Goal: Information Seeking & Learning: Learn about a topic

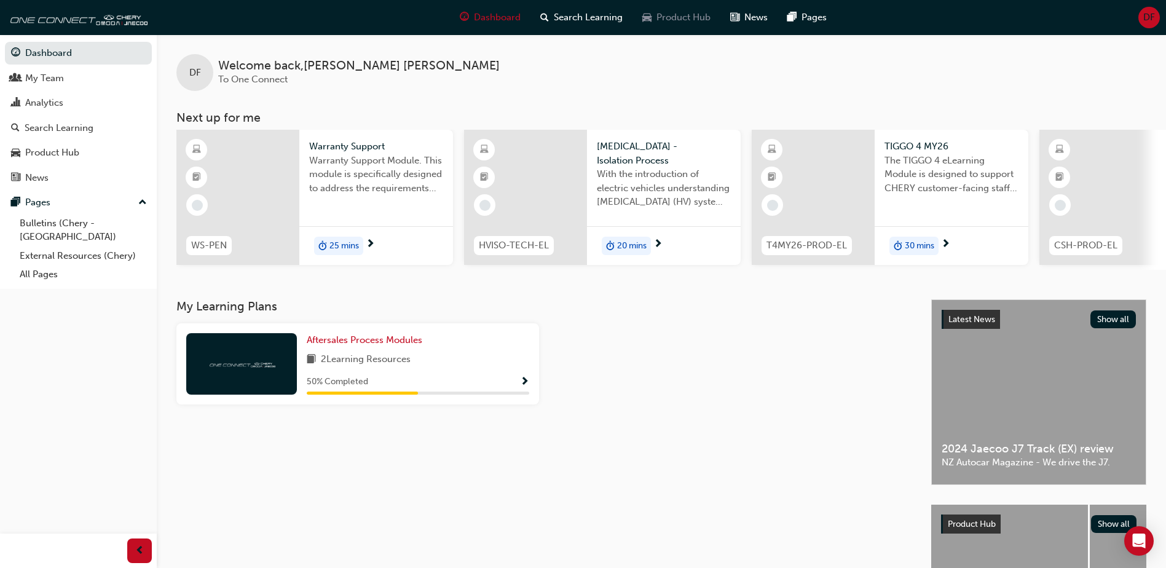
click at [701, 18] on span "Product Hub" at bounding box center [683, 17] width 54 height 14
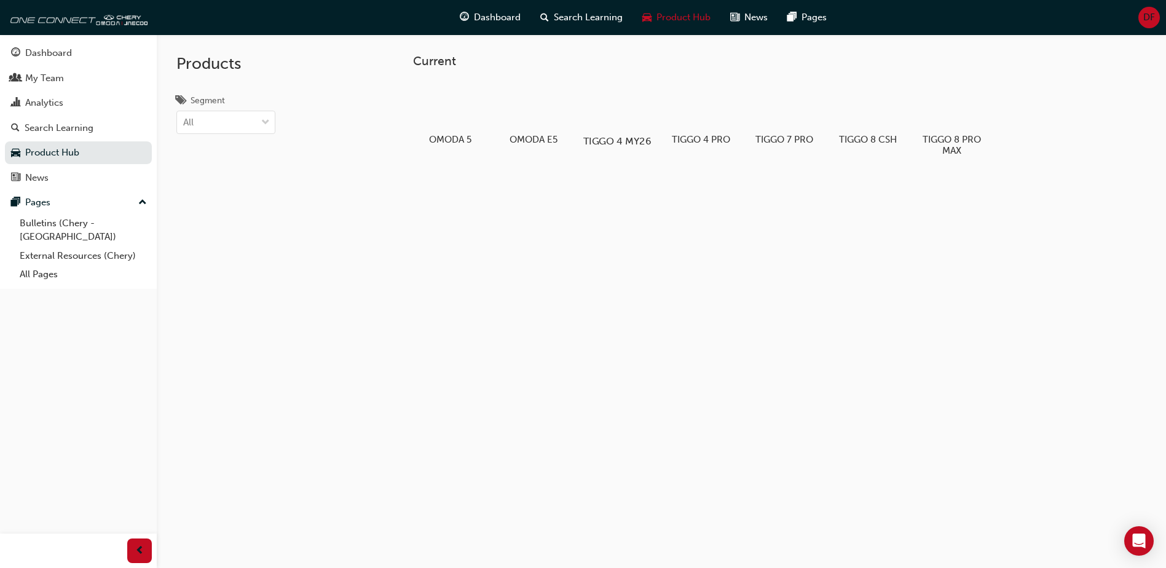
click at [629, 109] on div at bounding box center [617, 105] width 68 height 49
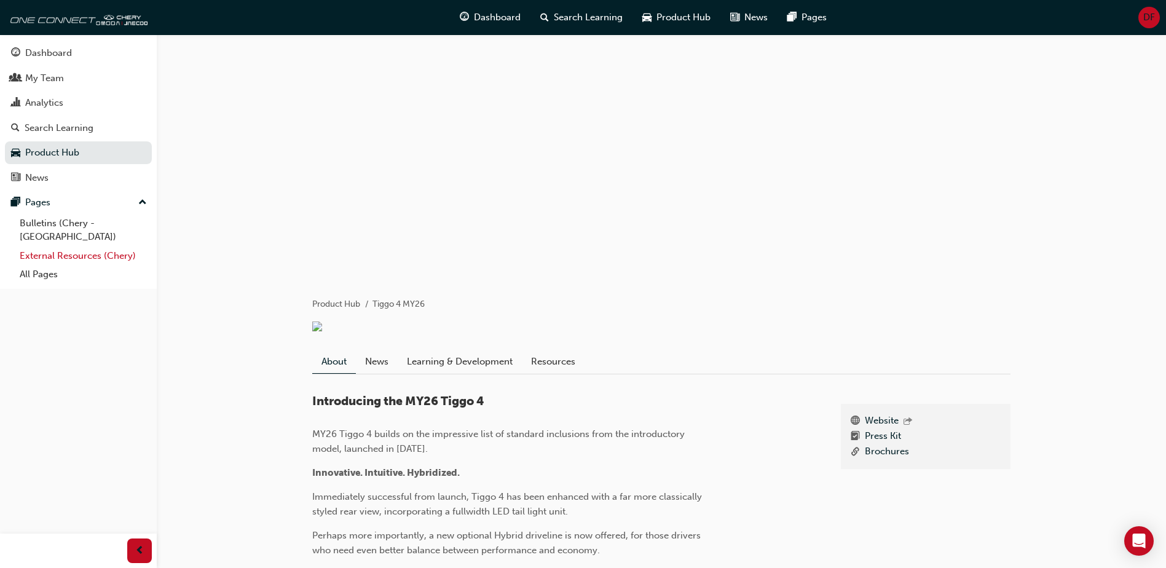
scroll to position [2, 0]
click at [48, 246] on link "External Resources (Chery)" at bounding box center [83, 255] width 137 height 19
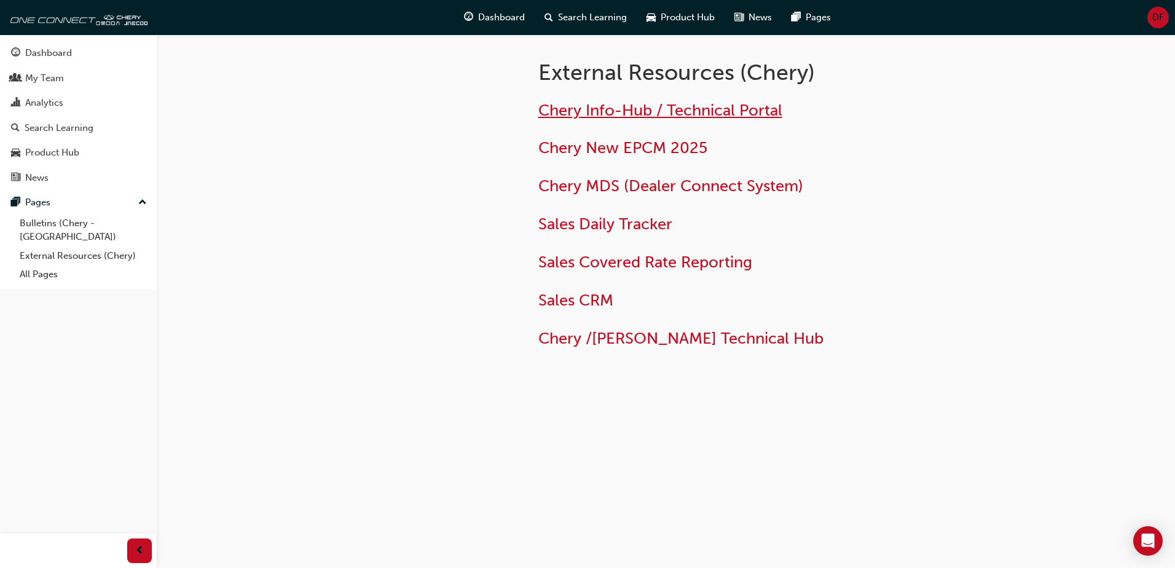
click at [685, 108] on span "Chery Info-Hub / Technical Portal" at bounding box center [660, 110] width 244 height 19
click at [1164, 13] on div "DF" at bounding box center [1158, 18] width 22 height 22
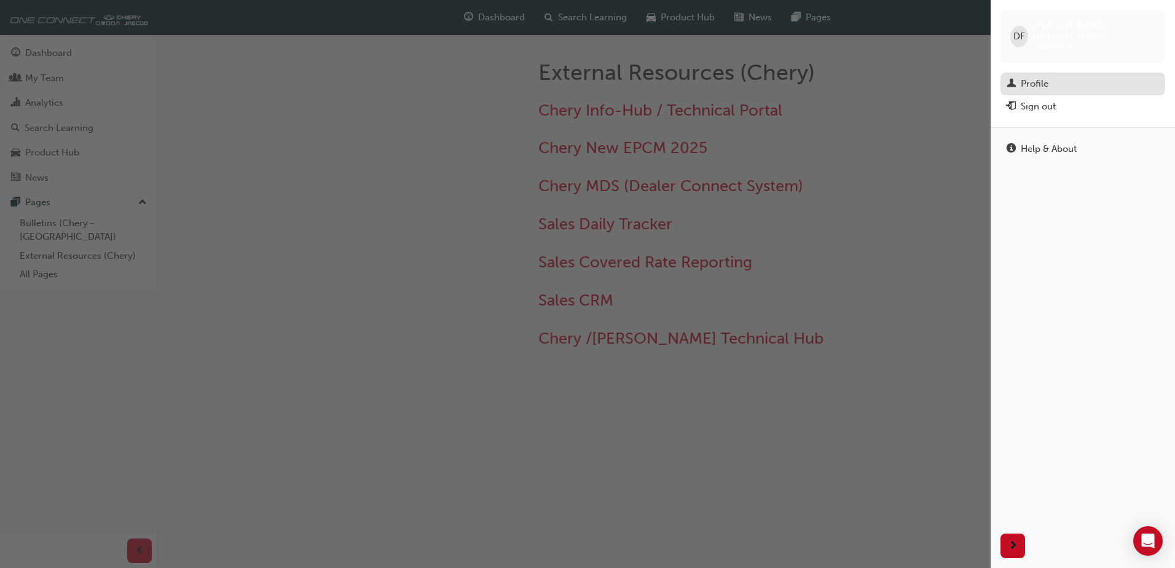
click at [1031, 73] on link "Profile" at bounding box center [1083, 84] width 165 height 23
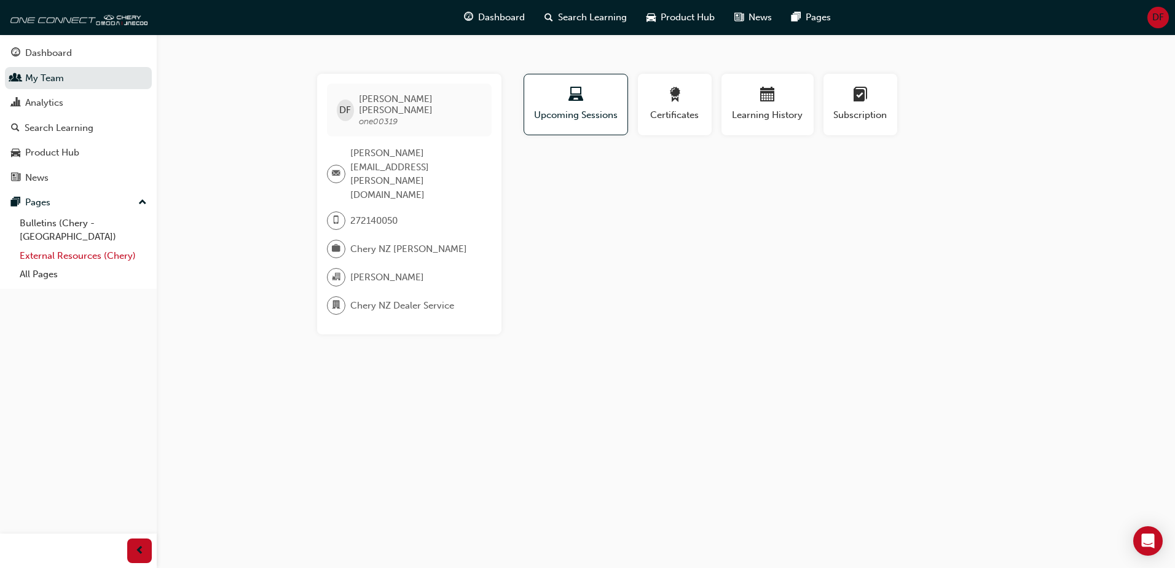
click at [92, 246] on link "External Resources (Chery)" at bounding box center [83, 255] width 137 height 19
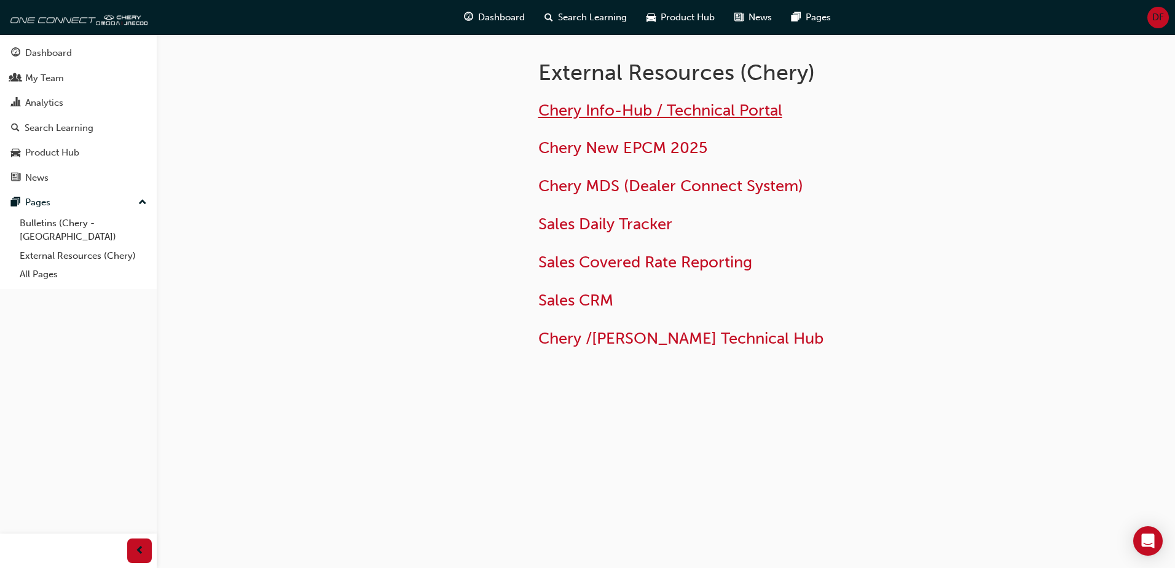
click at [642, 112] on span "Chery Info-Hub / Technical Portal" at bounding box center [660, 110] width 244 height 19
click at [61, 224] on link "Bulletins (Chery - [GEOGRAPHIC_DATA])" at bounding box center [83, 230] width 137 height 33
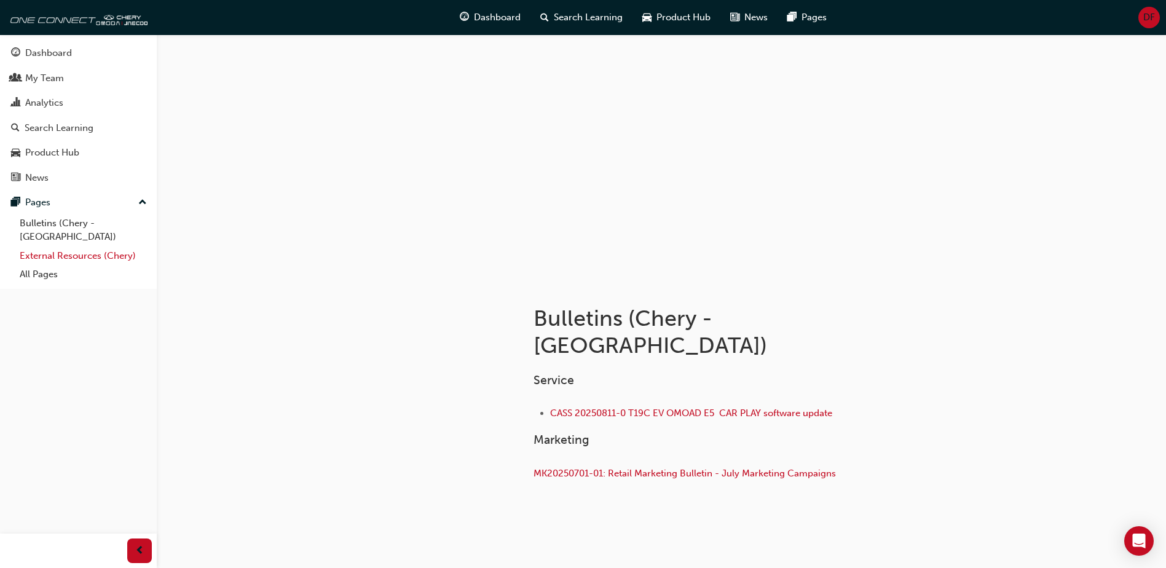
click at [61, 246] on link "External Resources (Chery)" at bounding box center [83, 255] width 137 height 19
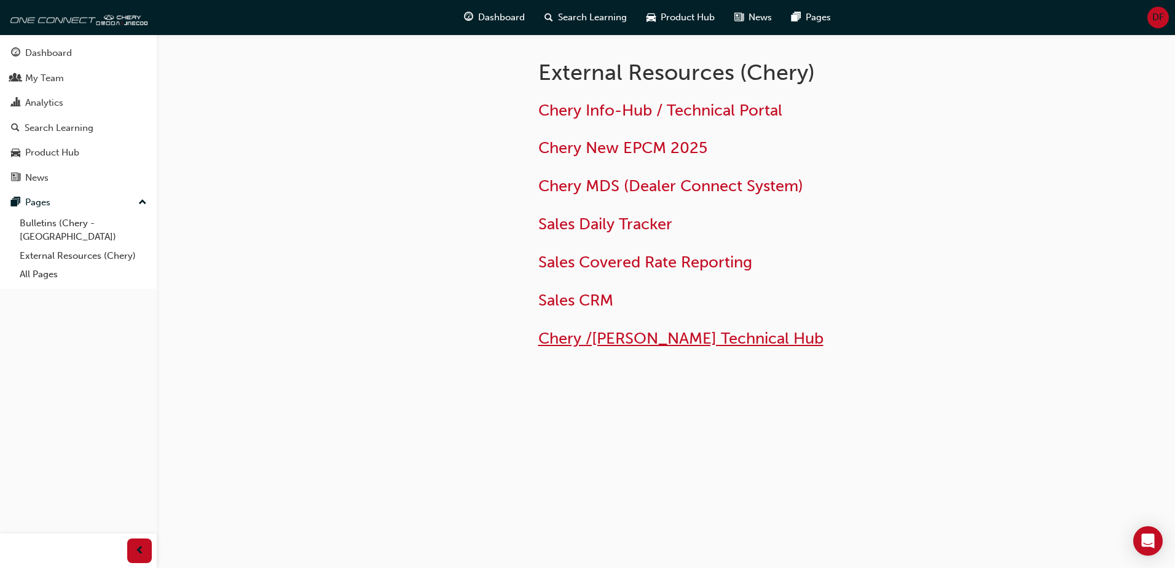
click at [637, 340] on span "Chery /Omoda Jaecoo Technical Hub" at bounding box center [680, 338] width 285 height 19
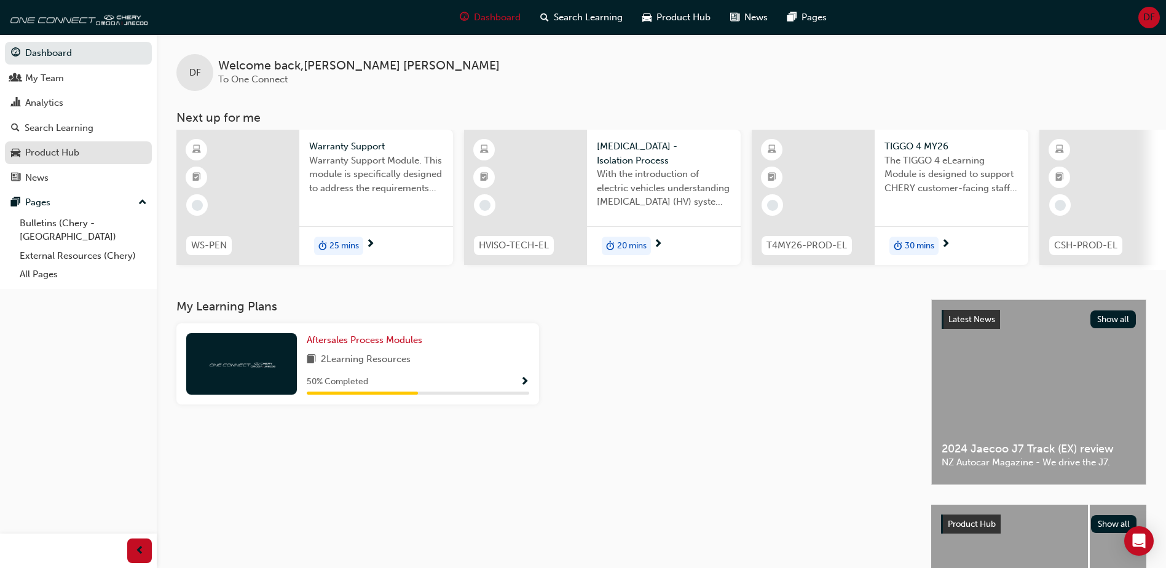
click at [77, 151] on div "Product Hub" at bounding box center [52, 153] width 54 height 14
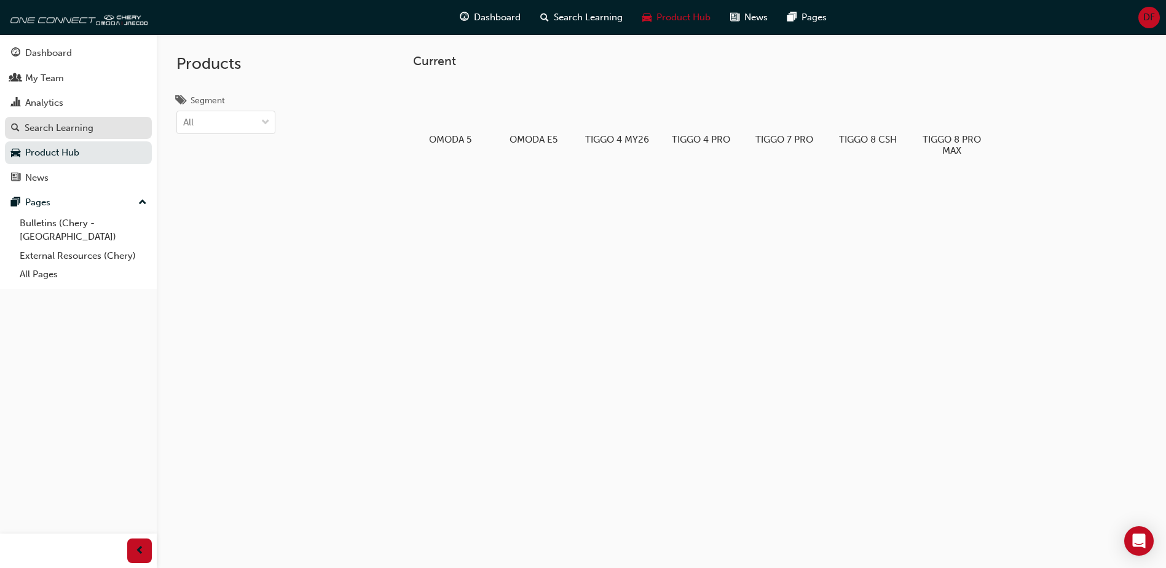
click at [64, 133] on div "Search Learning" at bounding box center [59, 128] width 69 height 14
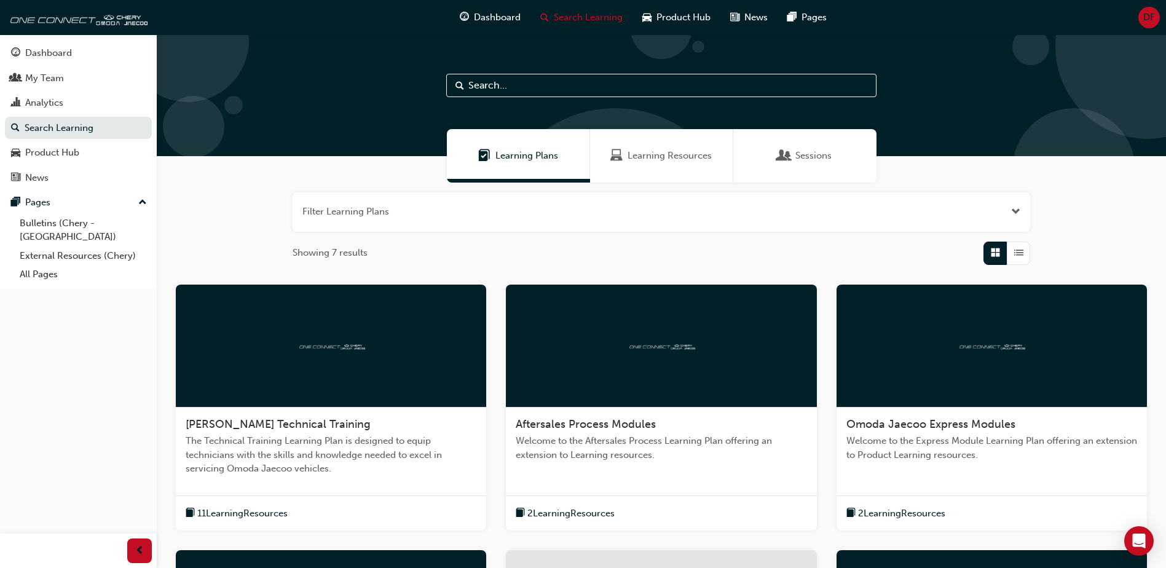
click at [312, 366] on div at bounding box center [331, 346] width 310 height 123
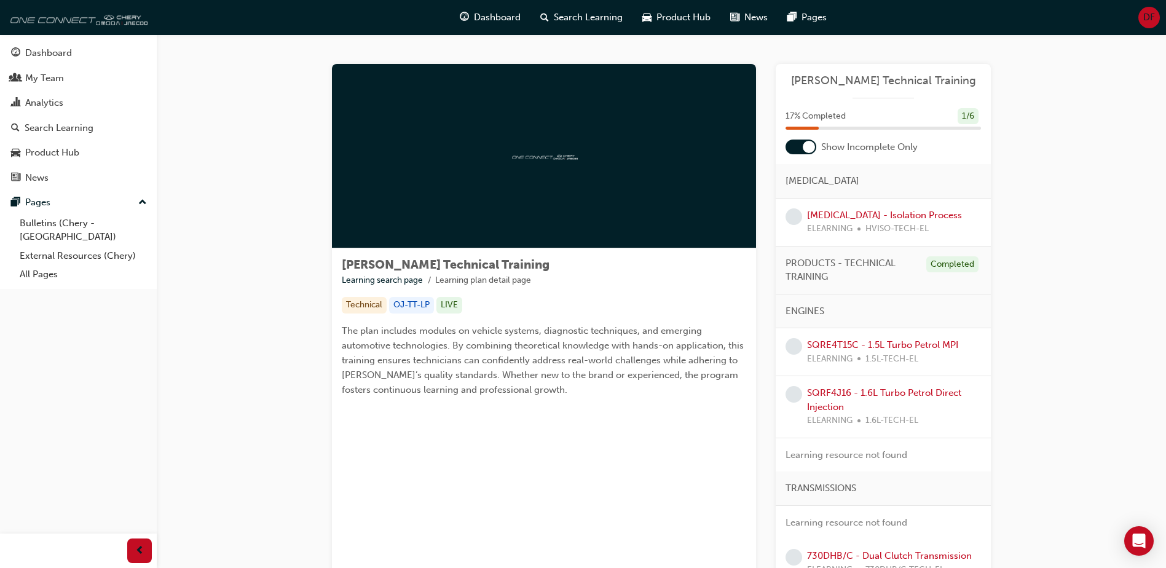
click at [69, 25] on img at bounding box center [76, 17] width 141 height 25
